Goal: Check status: Check status

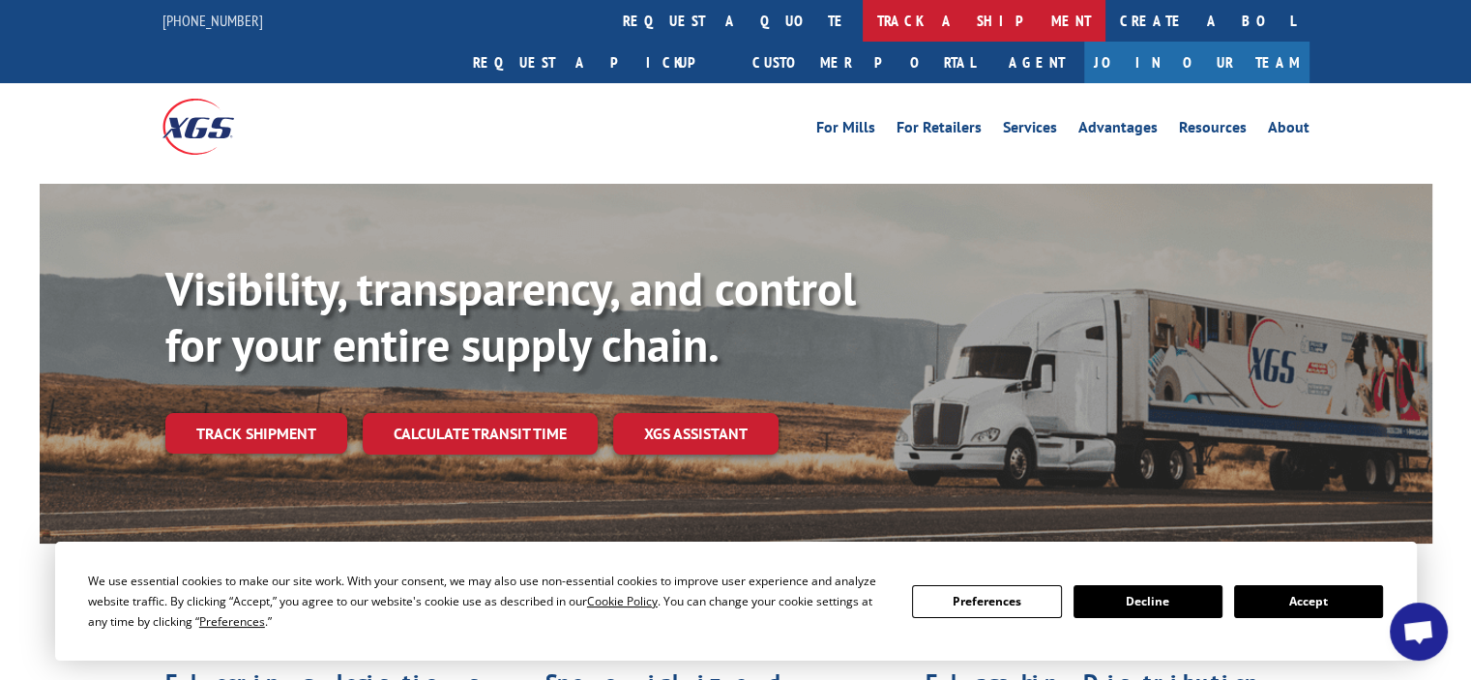
click at [863, 19] on link "track a shipment" at bounding box center [984, 21] width 243 height 42
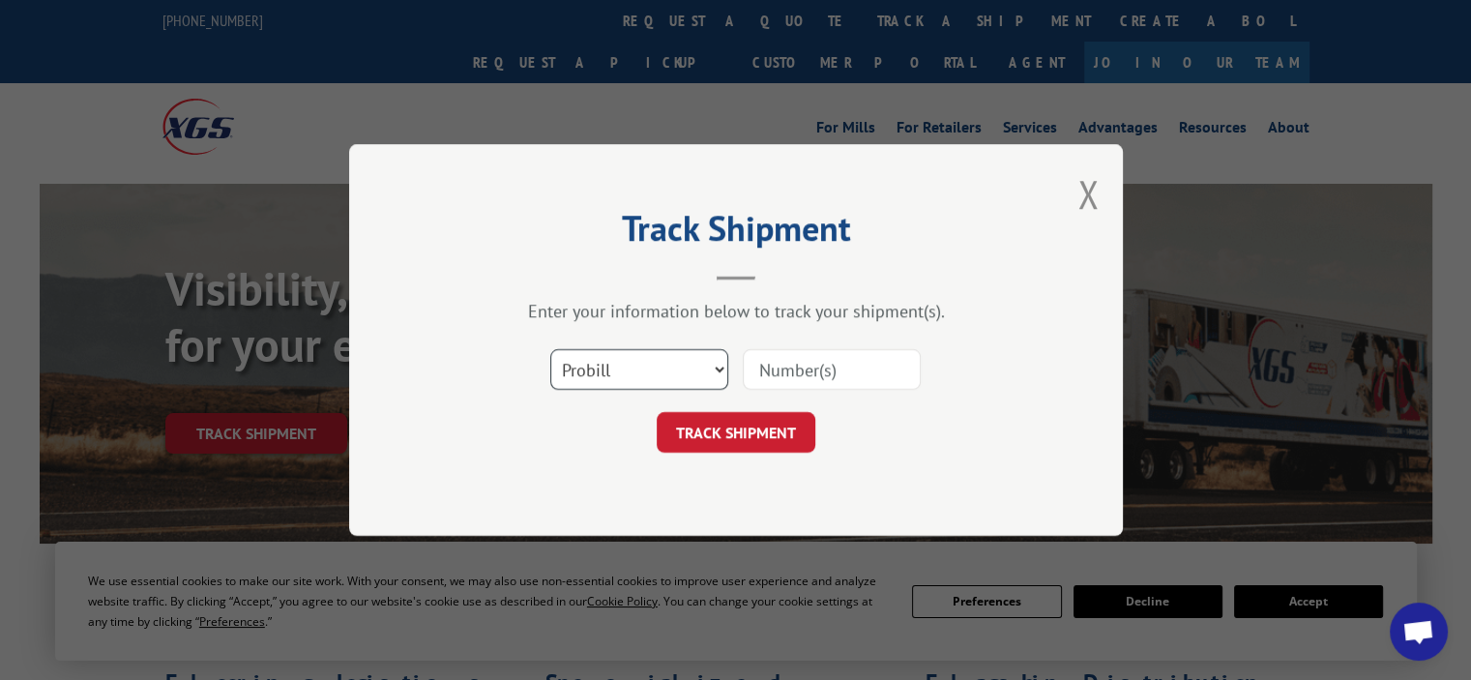
click at [604, 365] on select "Select category... Probill BOL PO" at bounding box center [639, 369] width 178 height 41
select select "bol"
click at [550, 349] on select "Select category... Probill BOL PO" at bounding box center [639, 369] width 178 height 41
click at [787, 367] on input at bounding box center [832, 369] width 178 height 41
type input "5140328"
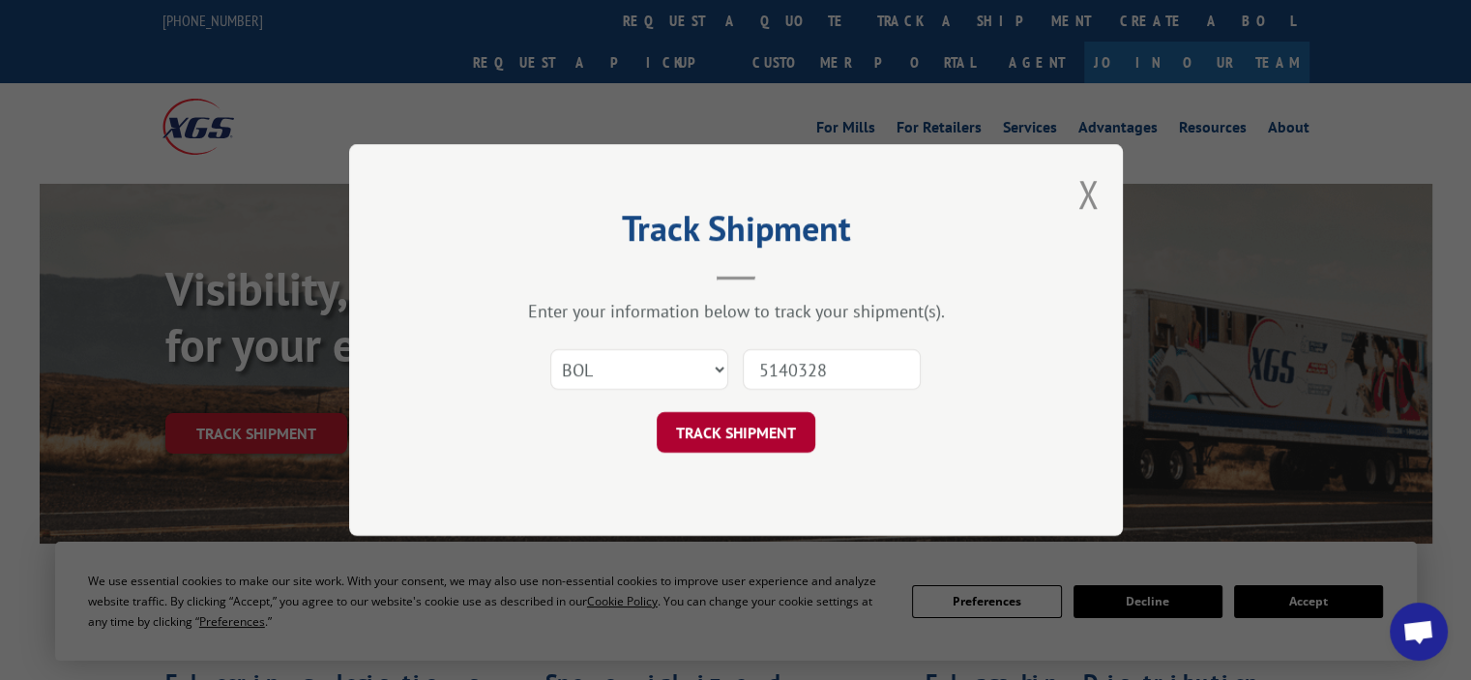
click at [696, 435] on button "TRACK SHIPMENT" at bounding box center [736, 432] width 159 height 41
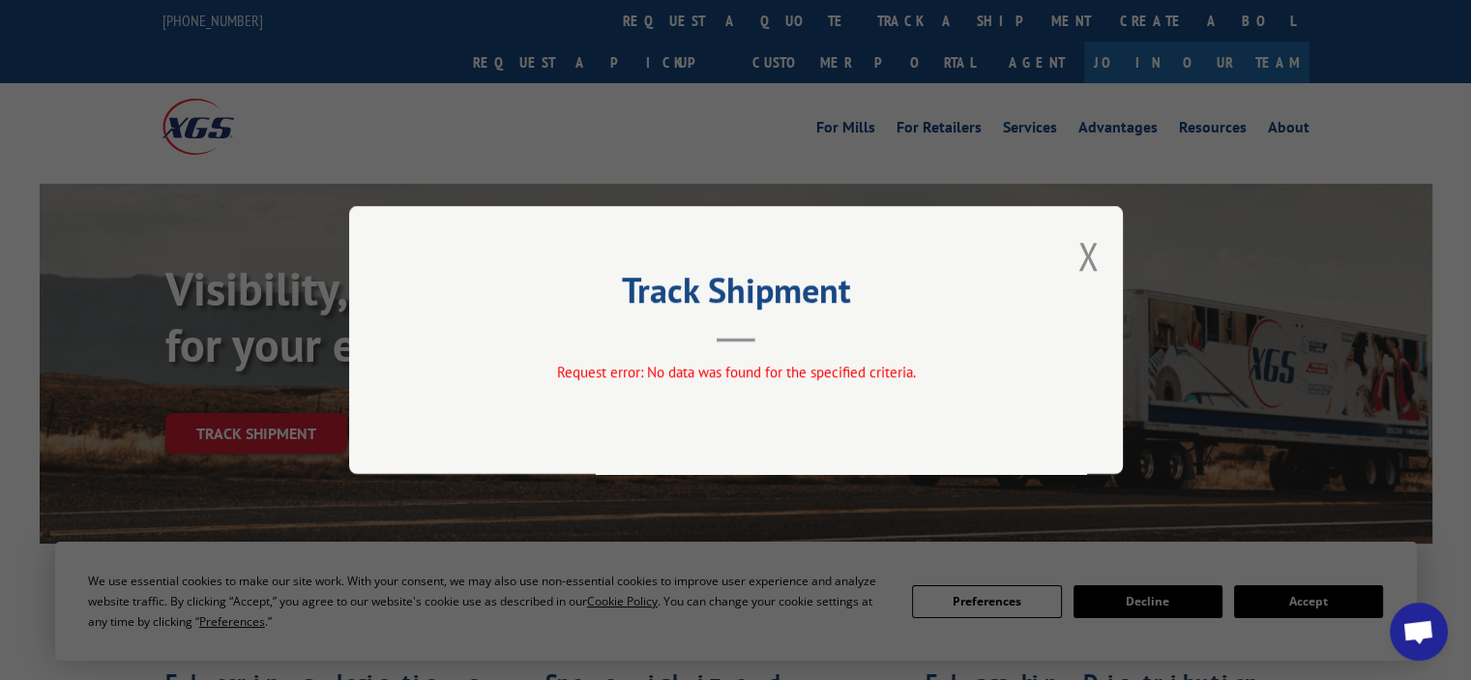
click at [1100, 259] on div "Track Shipment Request error: No data was found for the specified criteria." at bounding box center [736, 340] width 774 height 268
click at [1085, 256] on button "Close modal" at bounding box center [1087, 255] width 21 height 51
